Goal: Information Seeking & Learning: Learn about a topic

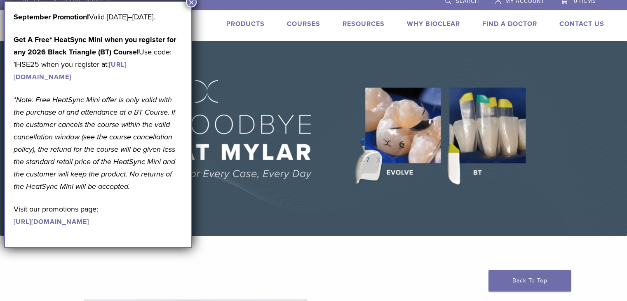
scroll to position [1, 0]
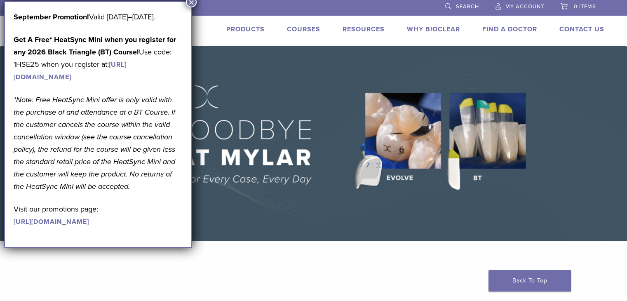
click at [249, 30] on link "Products" at bounding box center [245, 29] width 38 height 8
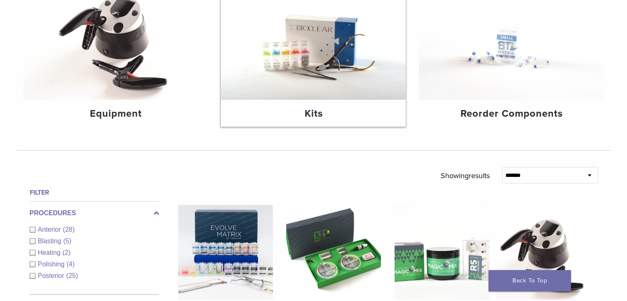
scroll to position [133, 0]
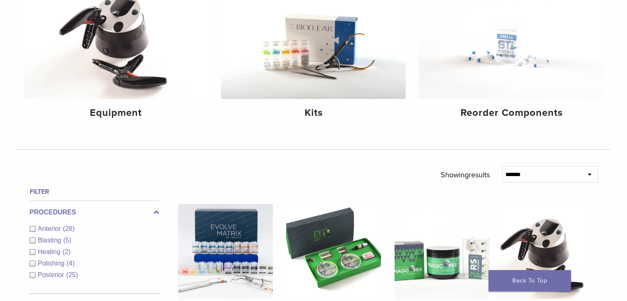
click at [33, 226] on div "Anterior (28)" at bounding box center [94, 229] width 129 height 10
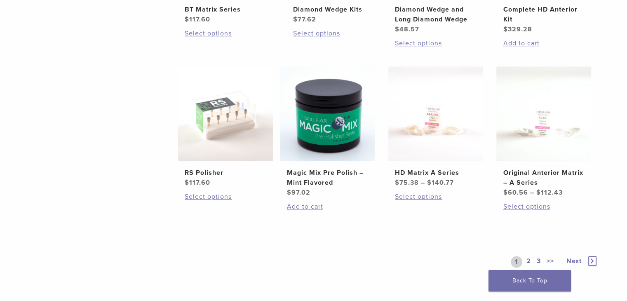
scroll to position [598, 0]
click at [428, 175] on h2 "HD Matrix A Series" at bounding box center [436, 172] width 82 height 10
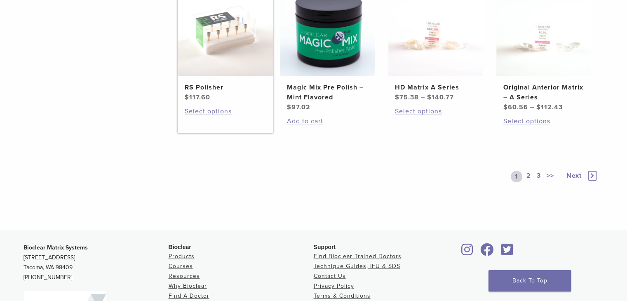
scroll to position [685, 0]
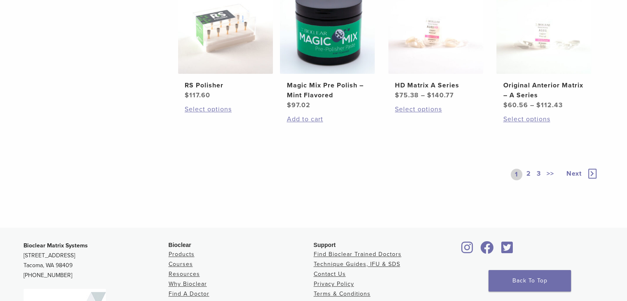
click at [529, 174] on link "2" at bounding box center [529, 175] width 8 height 12
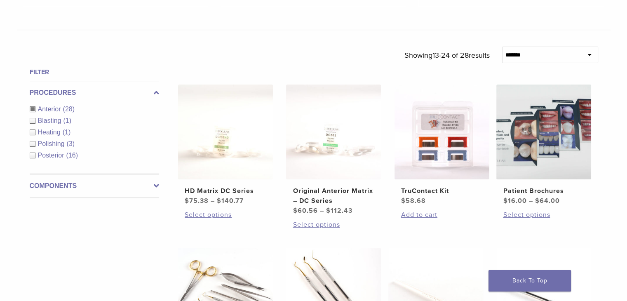
scroll to position [254, 0]
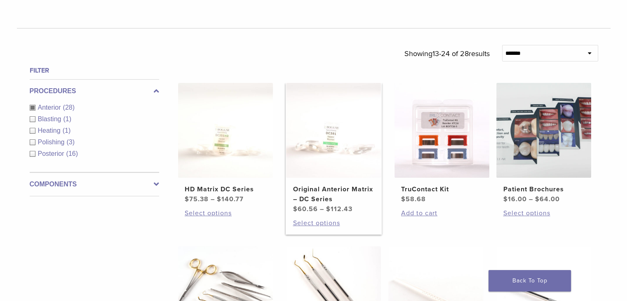
click at [329, 197] on h2 "Original Anterior Matrix – DC Series" at bounding box center [334, 194] width 82 height 20
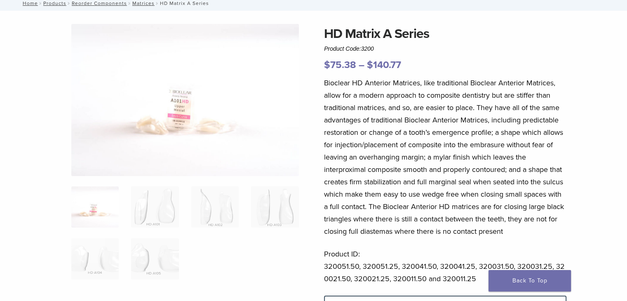
scroll to position [52, 0]
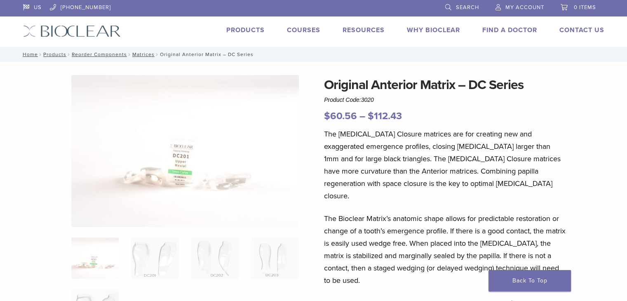
click at [205, 179] on img at bounding box center [185, 151] width 228 height 152
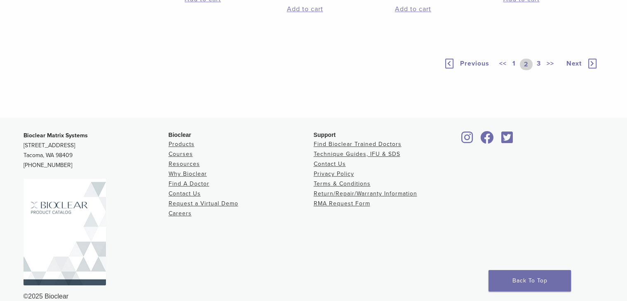
scroll to position [787, 0]
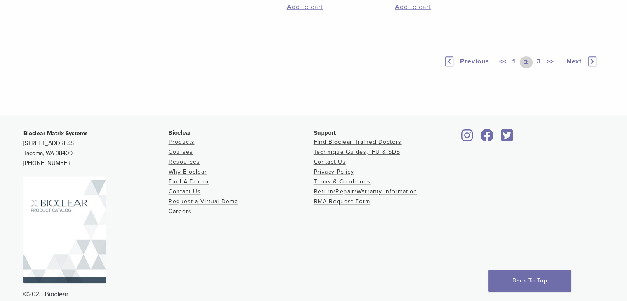
click at [527, 98] on div "**********" at bounding box center [387, 65] width 445 height 70
click at [536, 63] on link "3" at bounding box center [538, 62] width 7 height 12
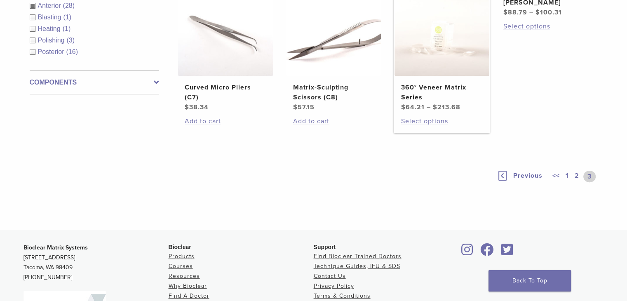
scroll to position [356, 0]
click at [567, 175] on link "1" at bounding box center [567, 176] width 7 height 12
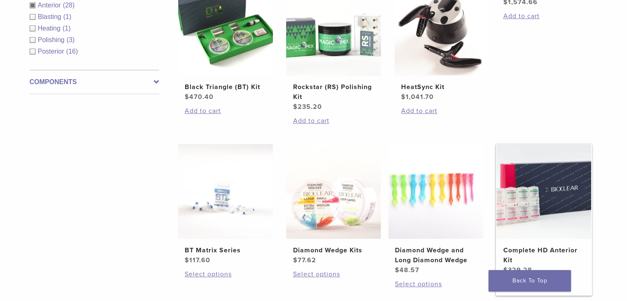
click at [567, 175] on img at bounding box center [543, 191] width 95 height 95
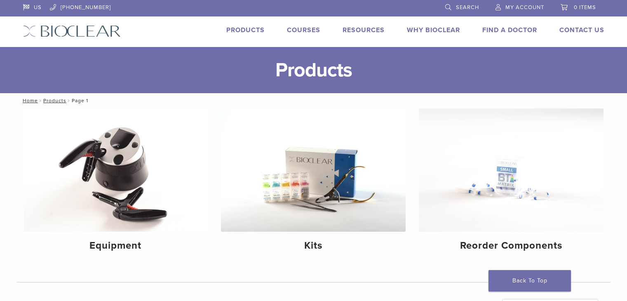
scroll to position [356, 0]
